Goal: Transaction & Acquisition: Obtain resource

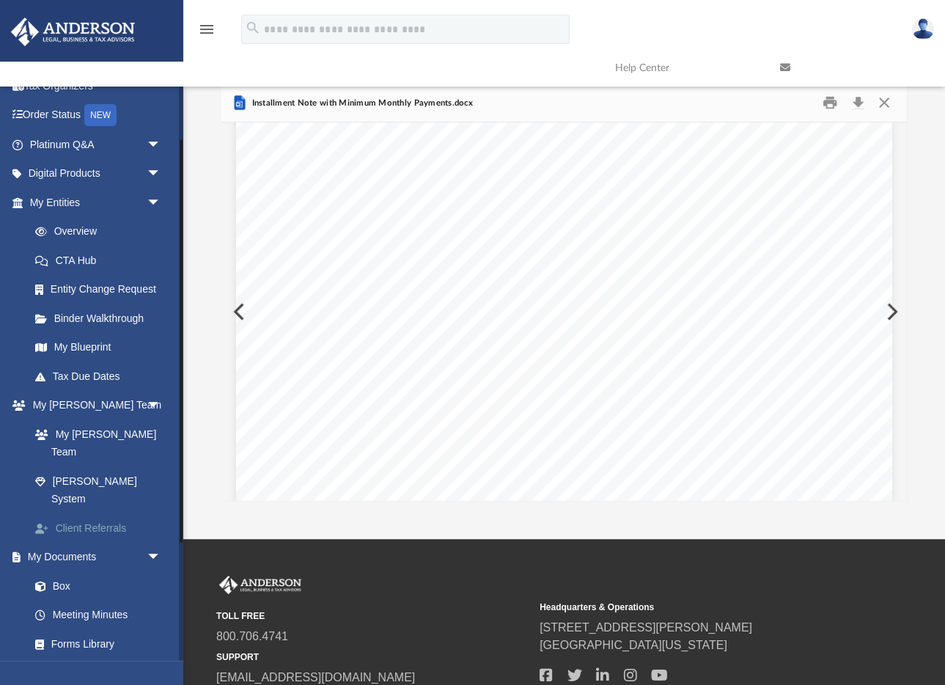
scroll to position [73, 0]
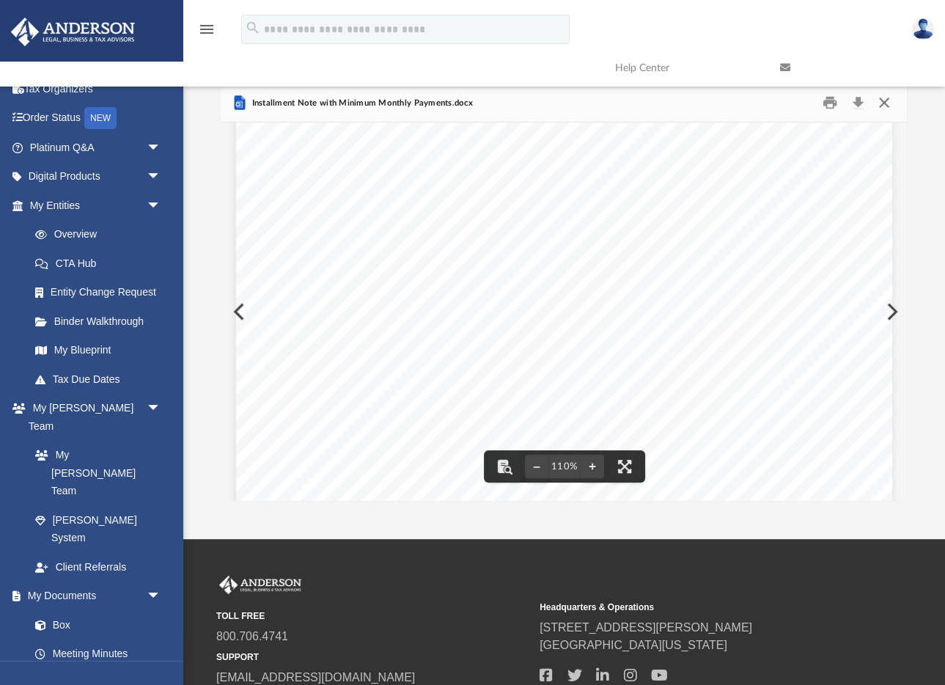
click at [886, 101] on button "Close" at bounding box center [884, 103] width 26 height 23
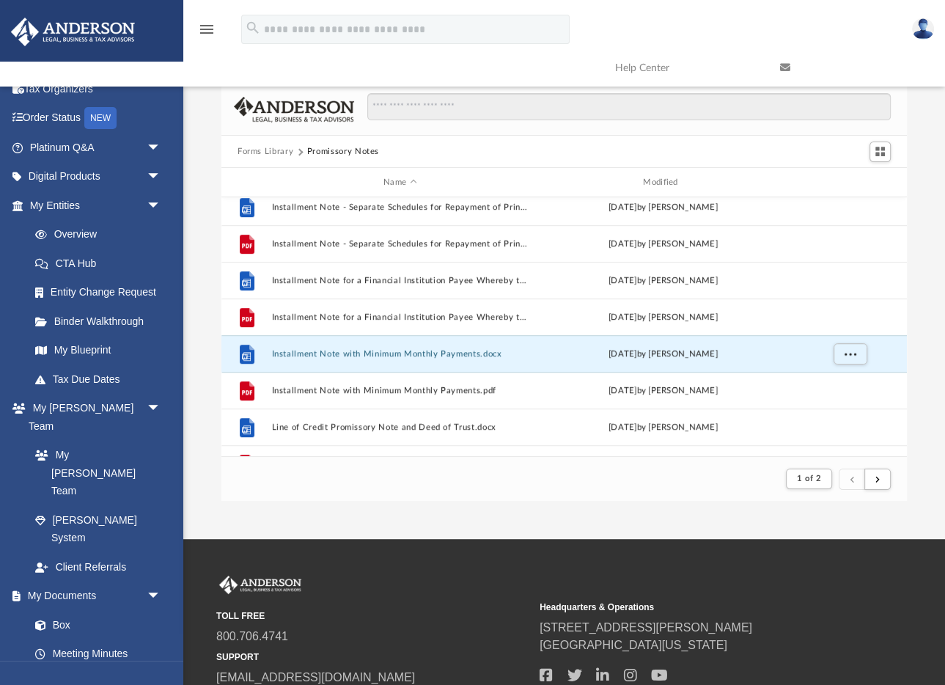
click at [276, 153] on button "Forms Library" at bounding box center [266, 151] width 56 height 13
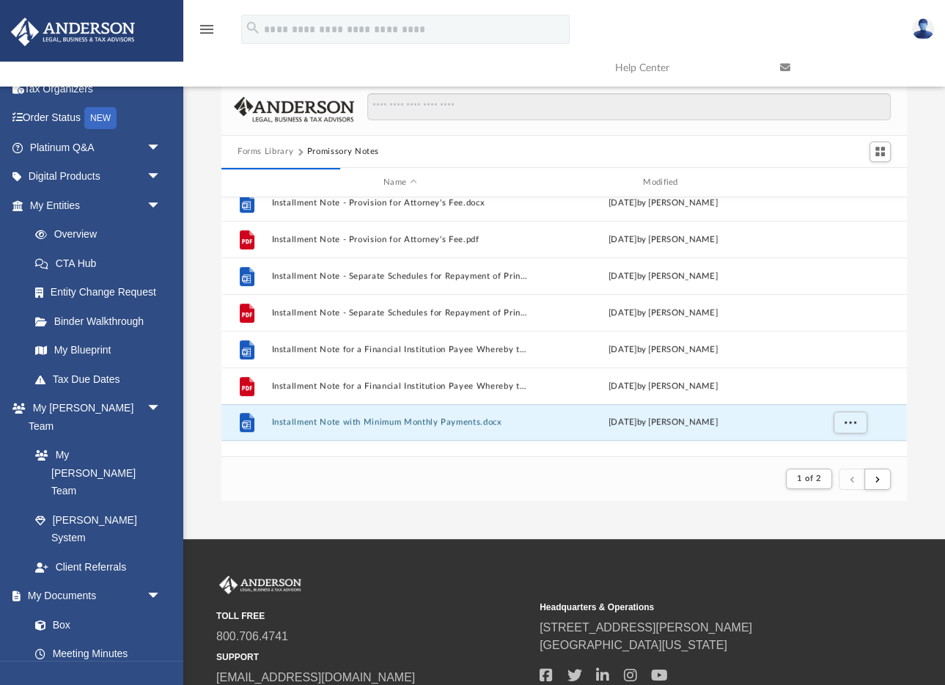
scroll to position [482, 0]
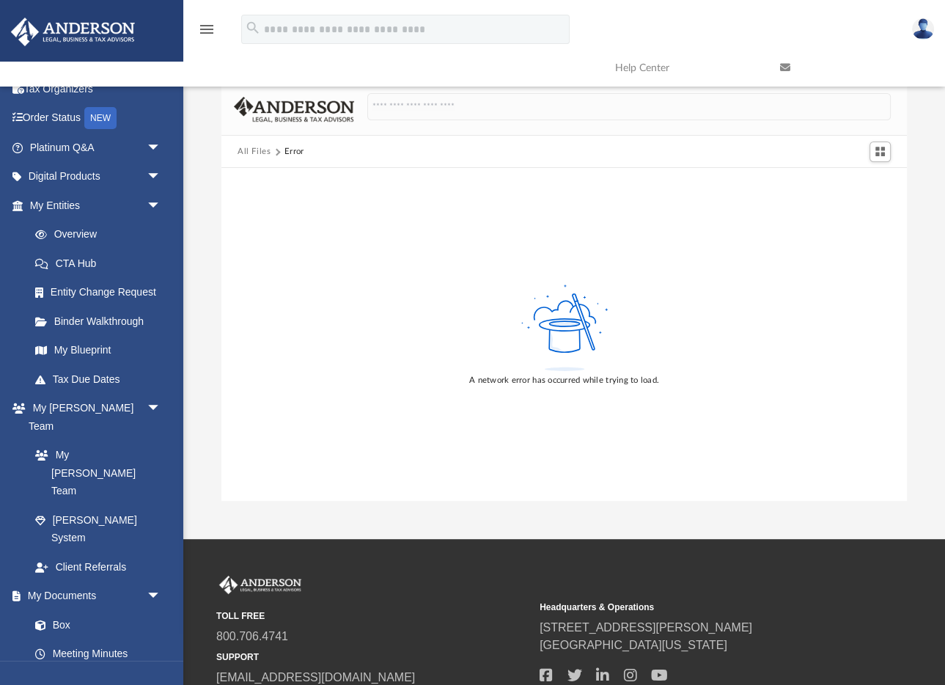
click at [251, 152] on button "All Files" at bounding box center [255, 151] width 34 height 13
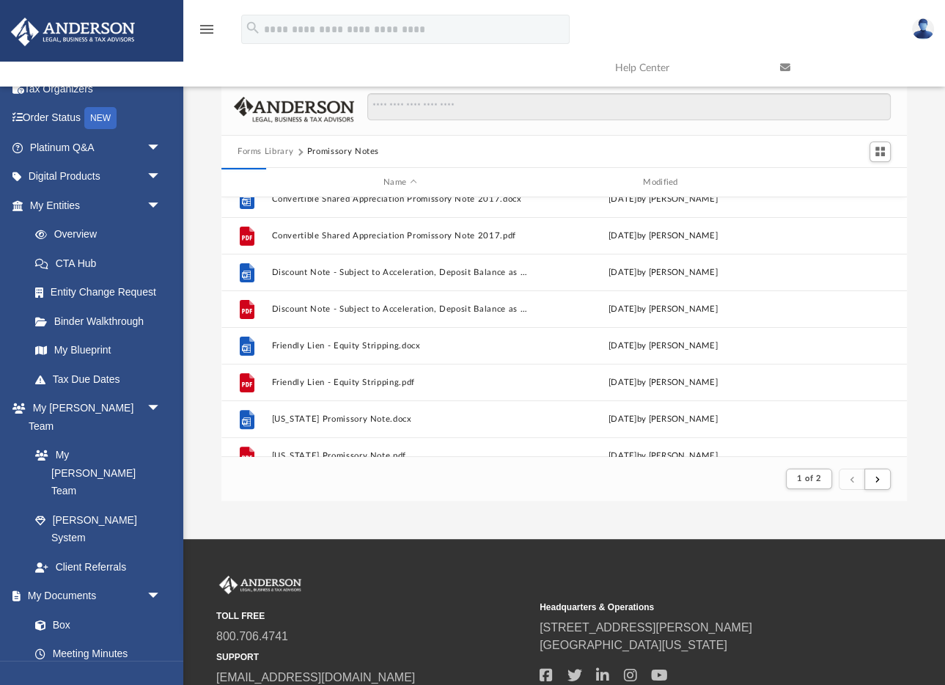
scroll to position [309, 0]
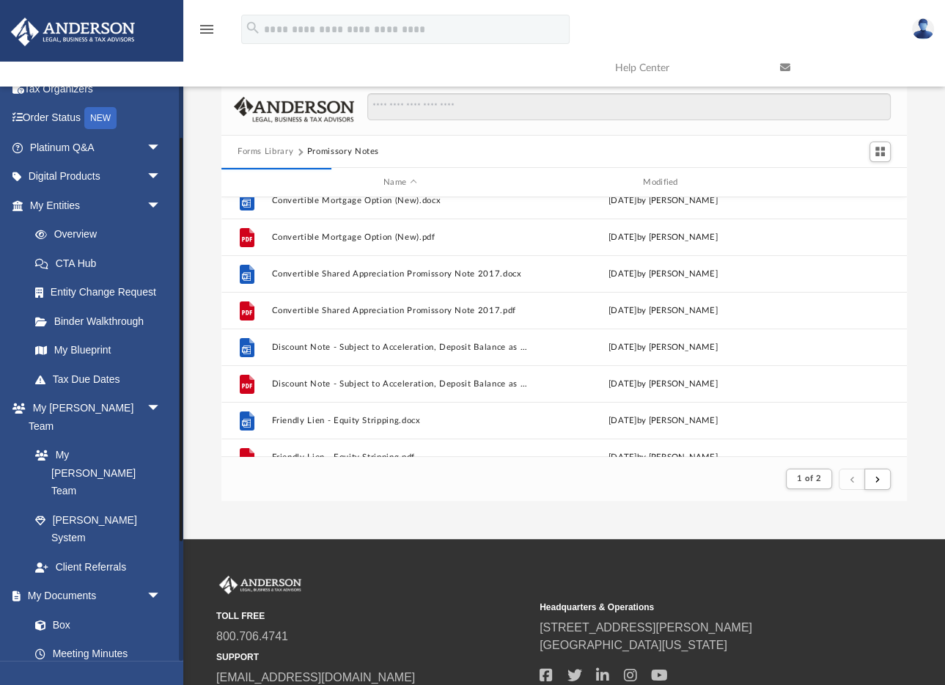
click at [68, 668] on link "Forms Library" at bounding box center [102, 682] width 163 height 29
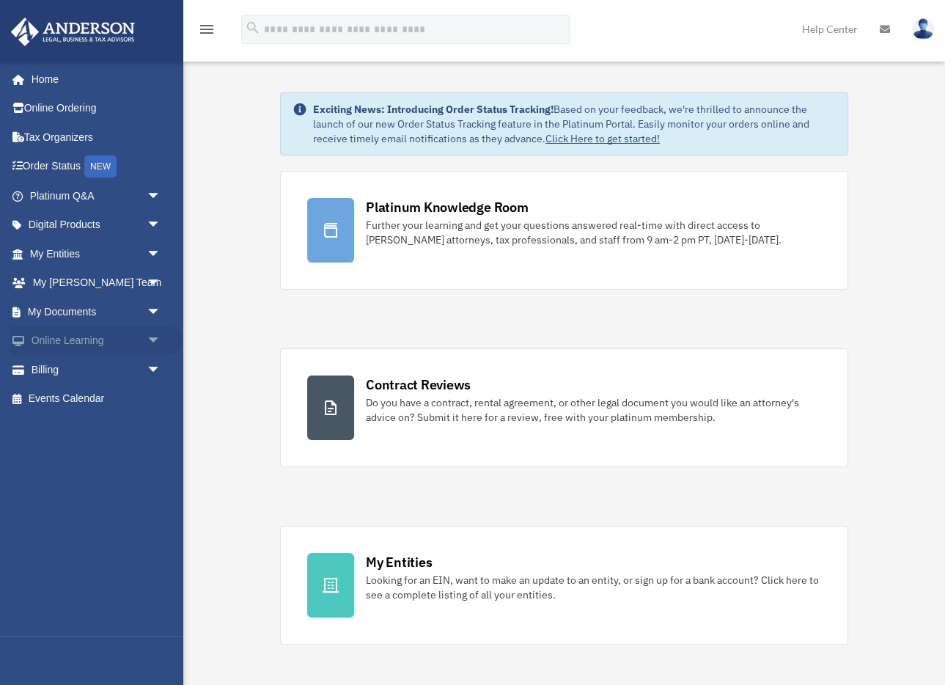
click at [152, 340] on span "arrow_drop_down" at bounding box center [161, 341] width 29 height 30
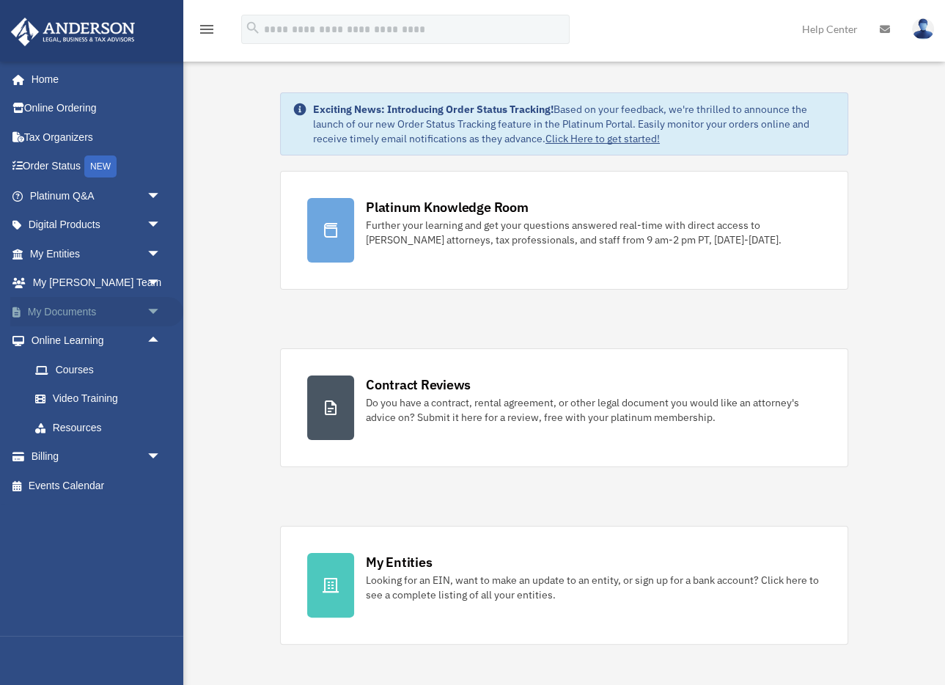
click at [152, 309] on span "arrow_drop_down" at bounding box center [161, 312] width 29 height 30
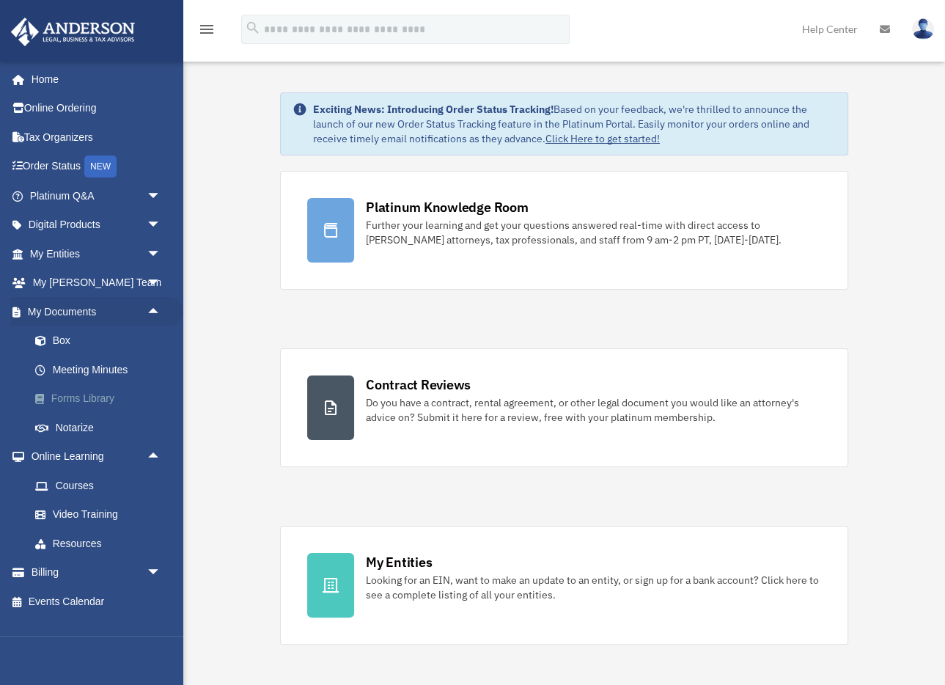
click at [92, 397] on link "Forms Library" at bounding box center [102, 398] width 163 height 29
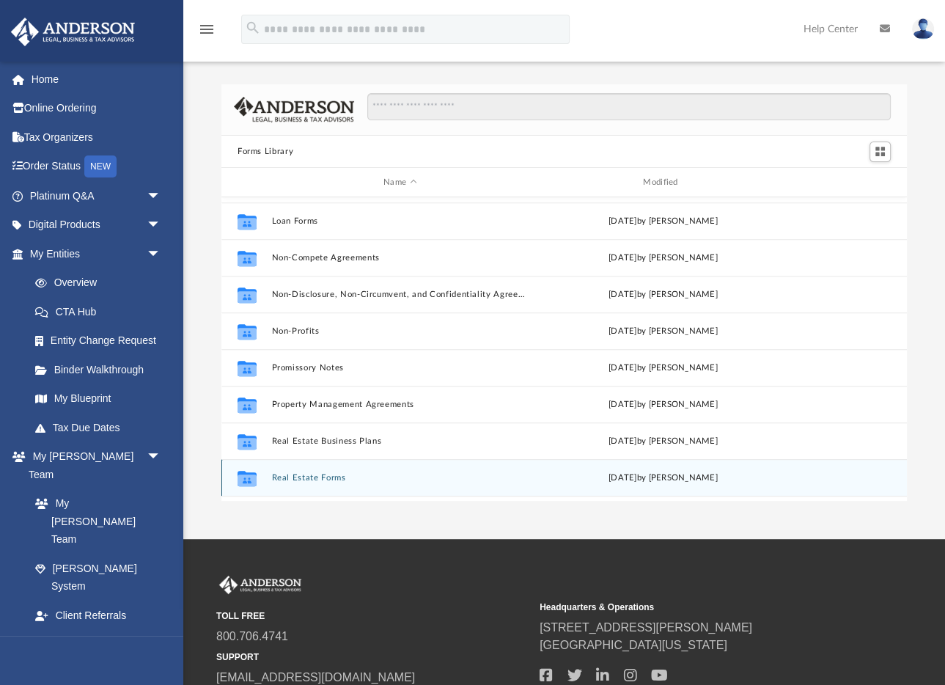
scroll to position [722, 0]
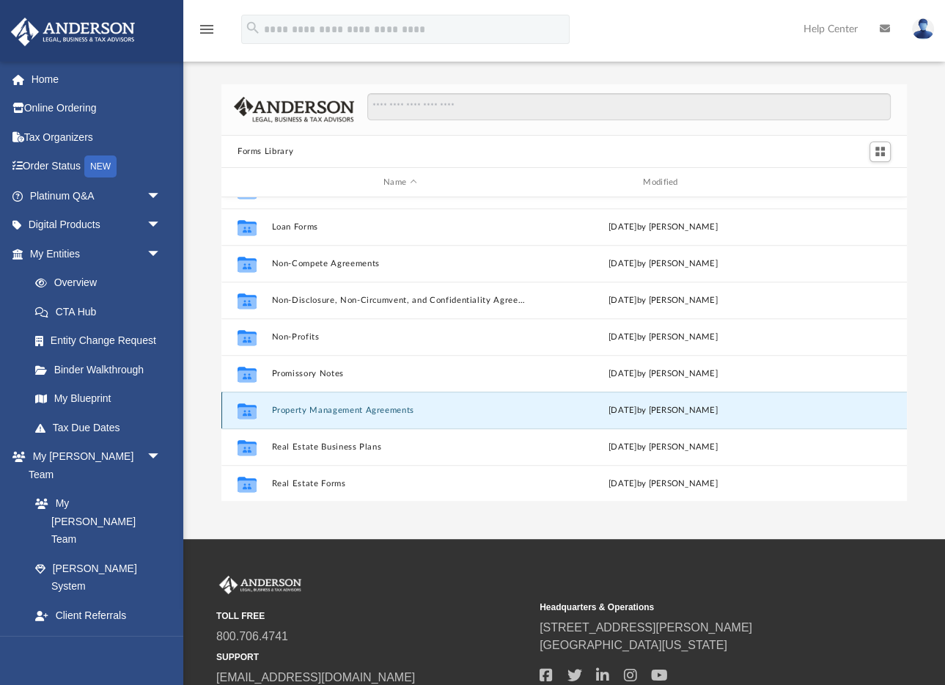
click at [345, 409] on button "Property Management Agreements" at bounding box center [399, 410] width 257 height 10
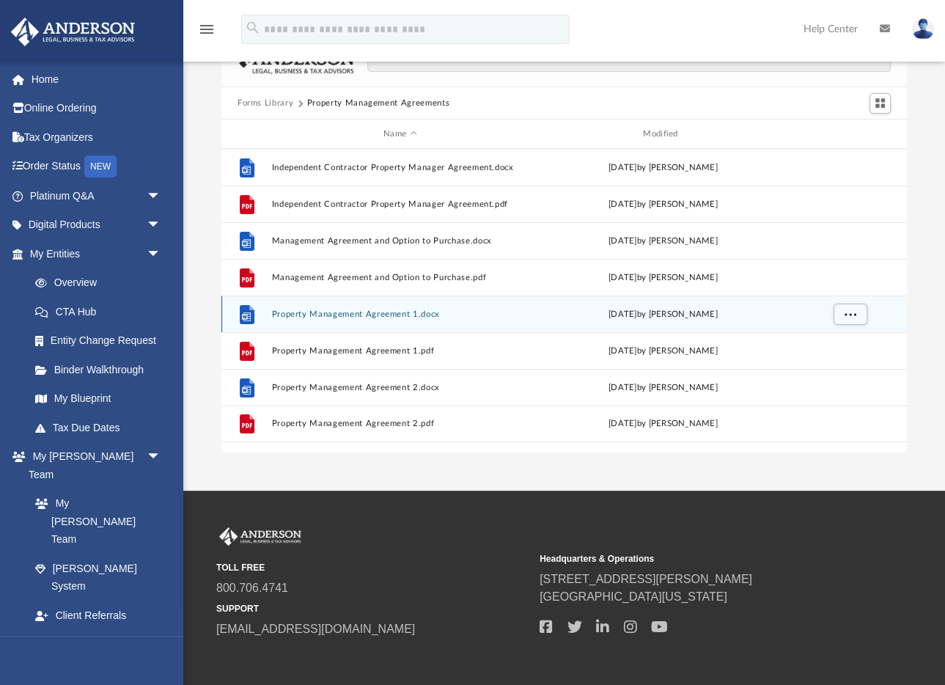
scroll to position [48, 0]
click at [325, 317] on button "Property Management Agreement 1.docx" at bounding box center [399, 315] width 257 height 10
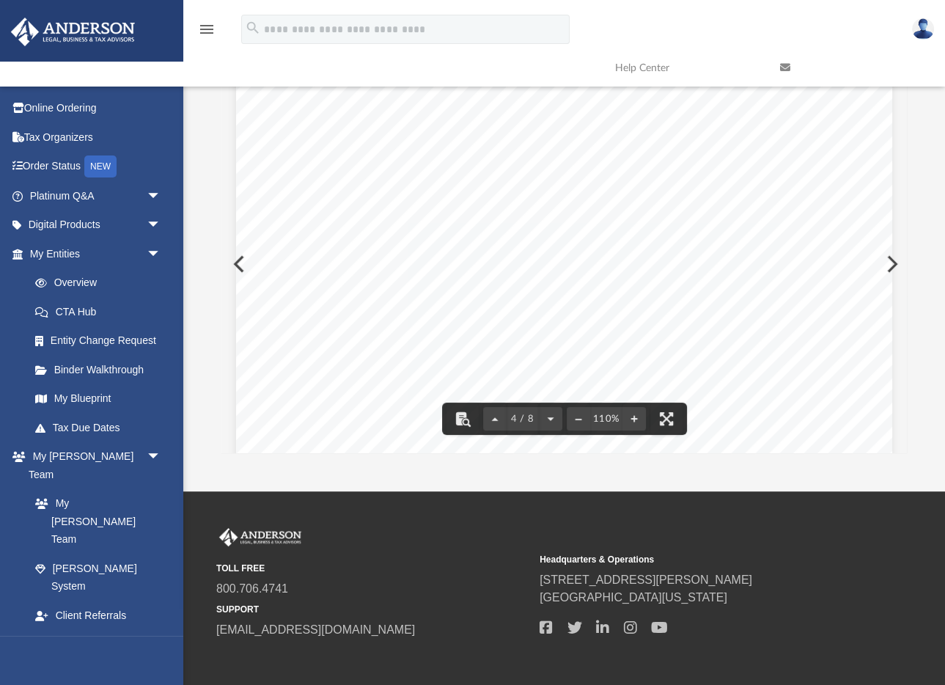
scroll to position [2594, 0]
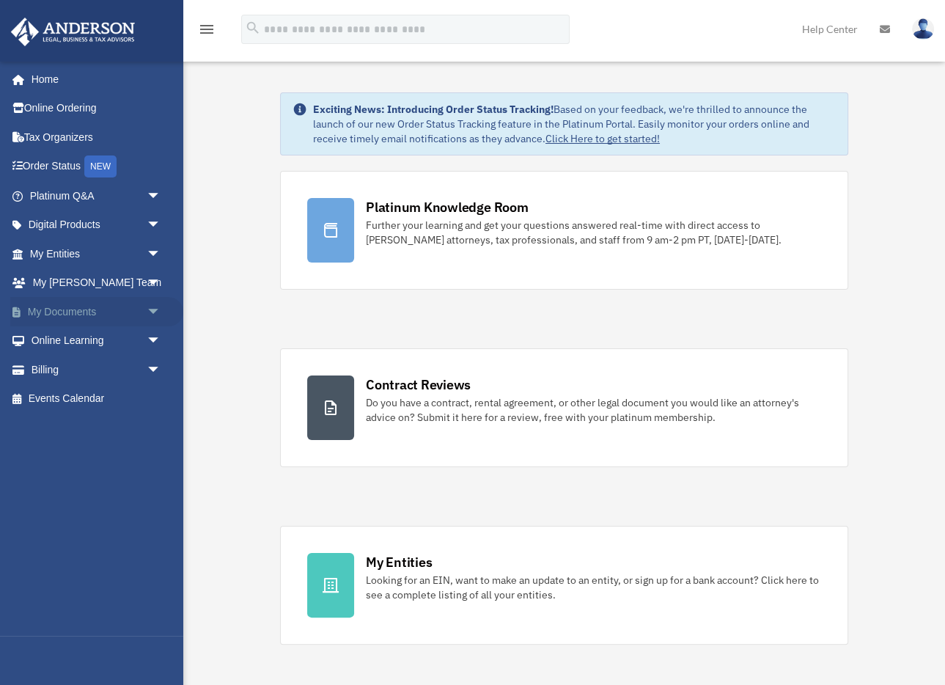
click at [154, 312] on span "arrow_drop_down" at bounding box center [161, 312] width 29 height 30
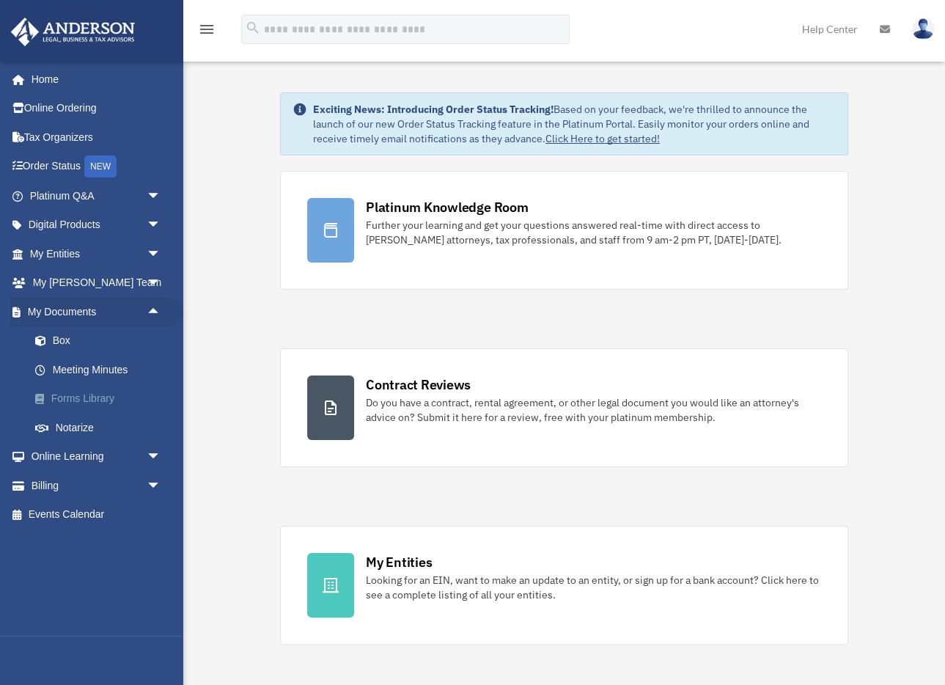
click at [89, 393] on link "Forms Library" at bounding box center [102, 398] width 163 height 29
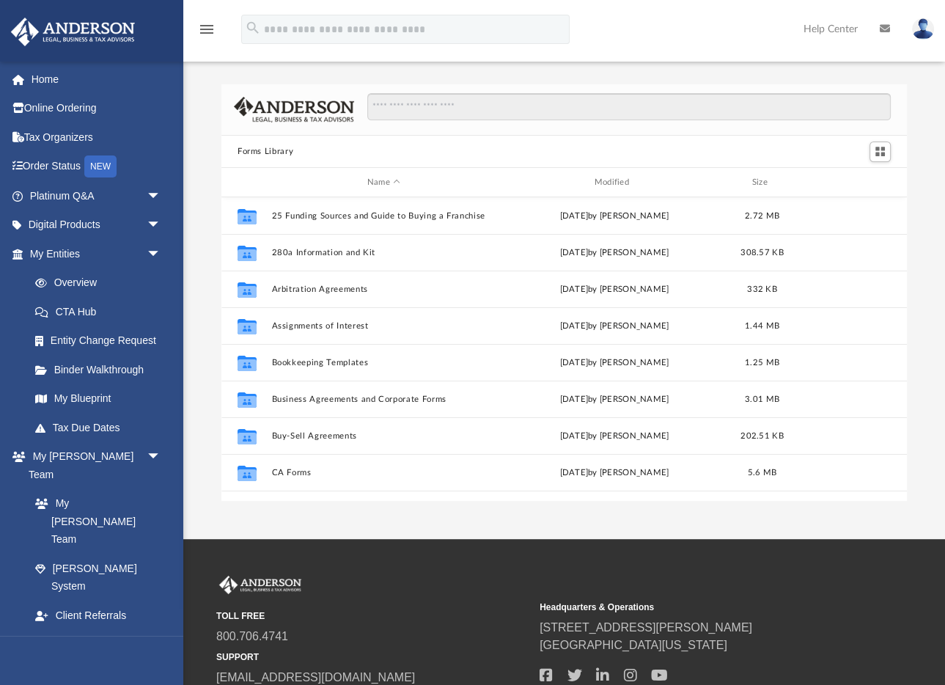
scroll to position [333, 685]
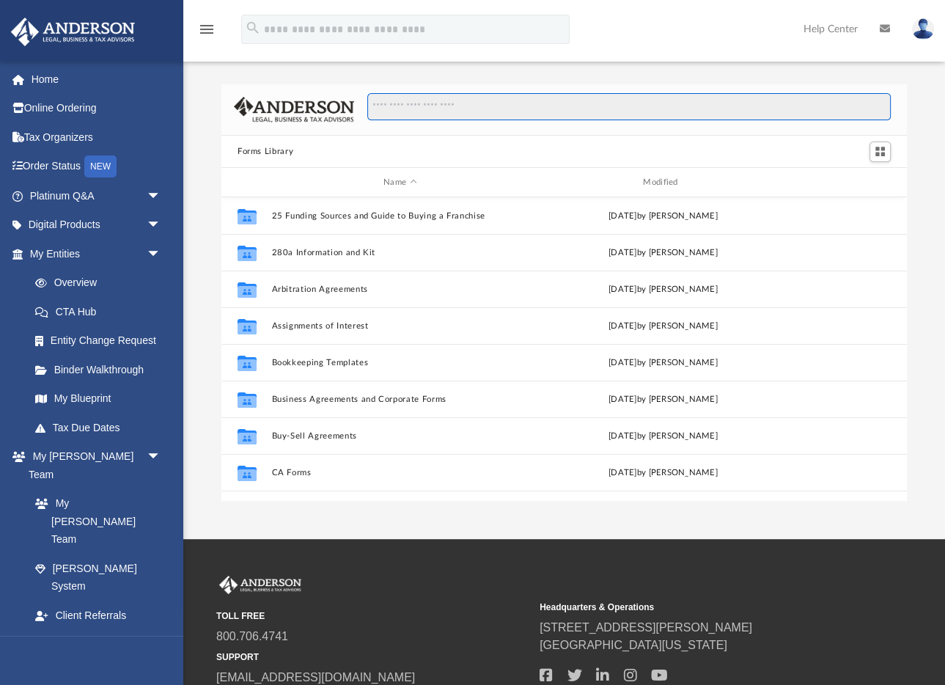
click at [408, 106] on input "Search files and folders" at bounding box center [628, 107] width 523 height 28
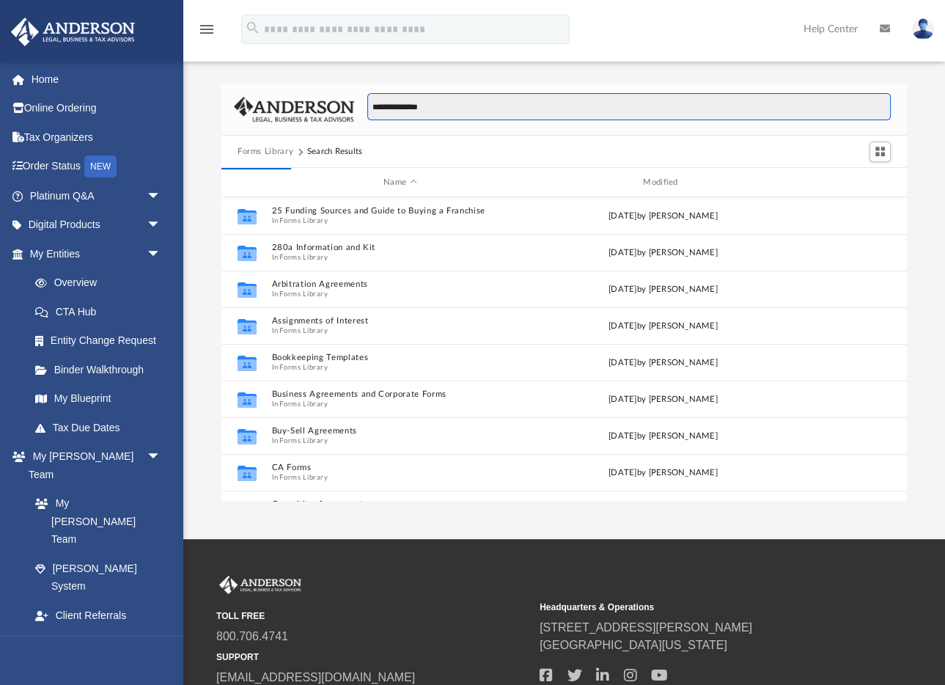
scroll to position [287, 685]
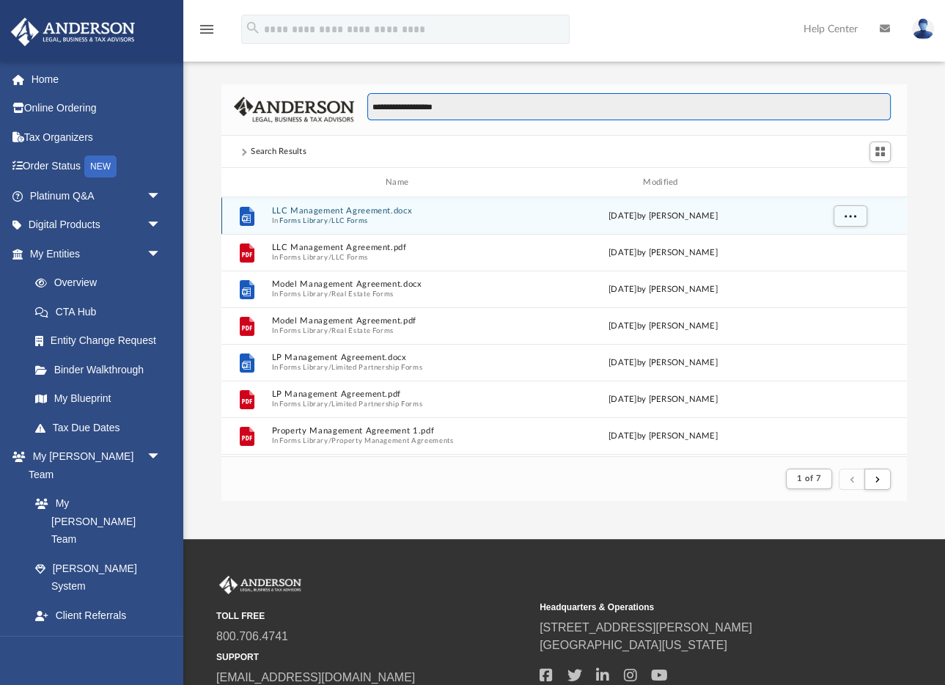
type input "**********"
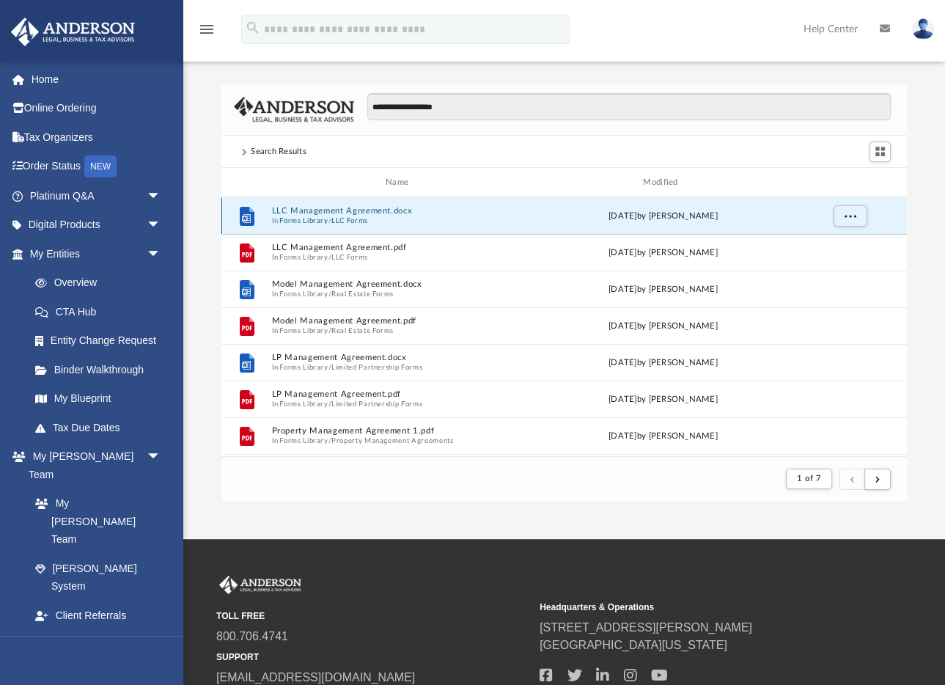
click at [350, 211] on button "LLC Management Agreement.docx" at bounding box center [399, 211] width 257 height 10
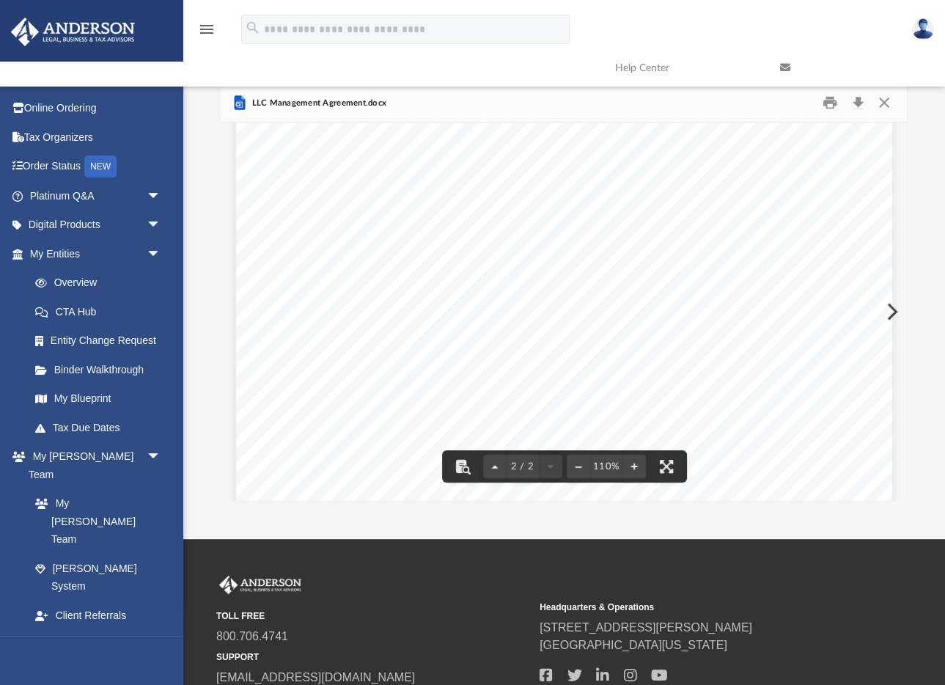
scroll to position [0, 0]
click at [859, 104] on button "Download" at bounding box center [858, 103] width 26 height 23
